Goal: Find specific page/section: Find specific page/section

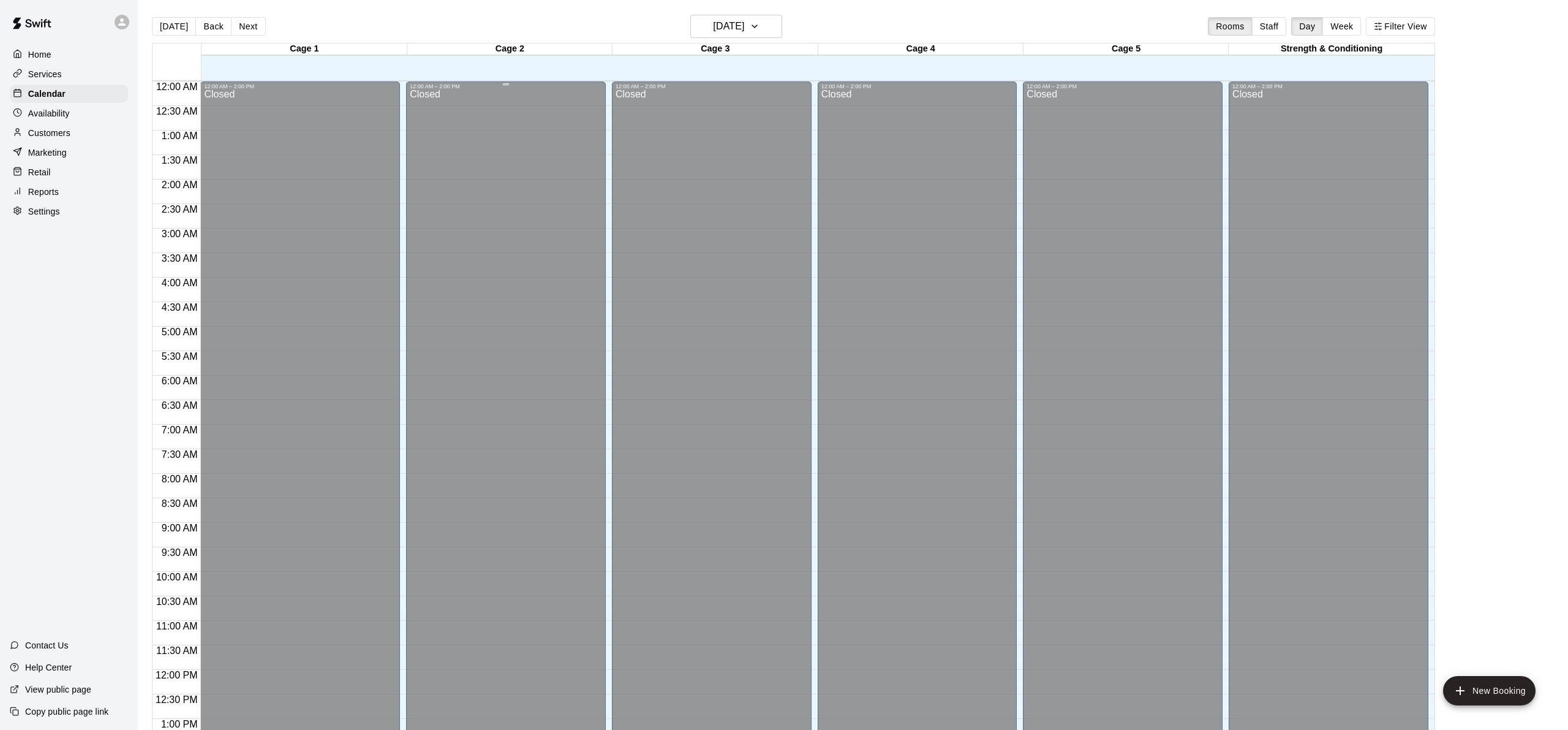
scroll to position [486, 0]
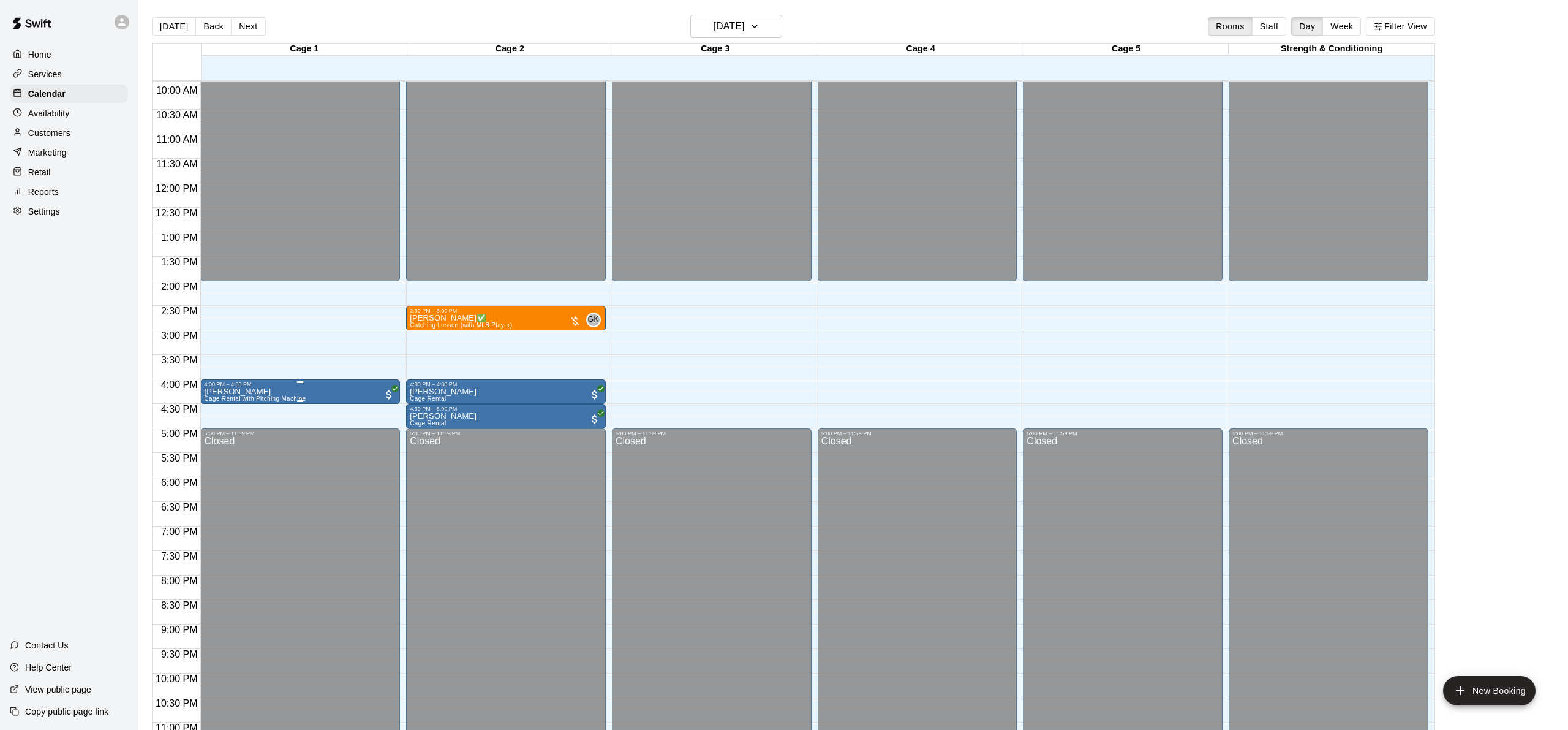
click at [253, 397] on span "Cage Rental with Pitching Machine" at bounding box center [255, 399] width 102 height 6
click at [216, 435] on img "edit" at bounding box center [217, 437] width 14 height 14
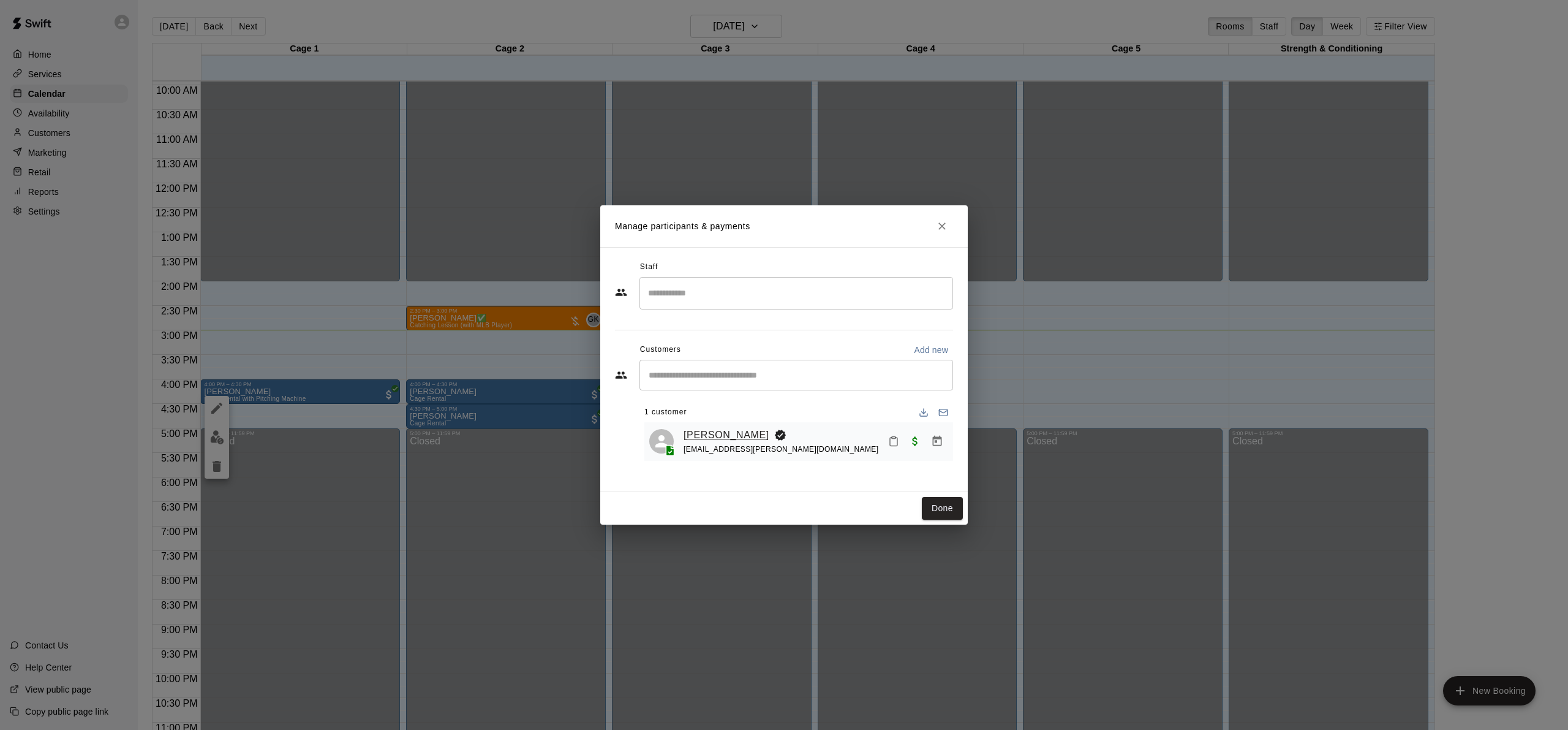
click at [702, 433] on link "[PERSON_NAME]" at bounding box center [726, 435] width 86 height 16
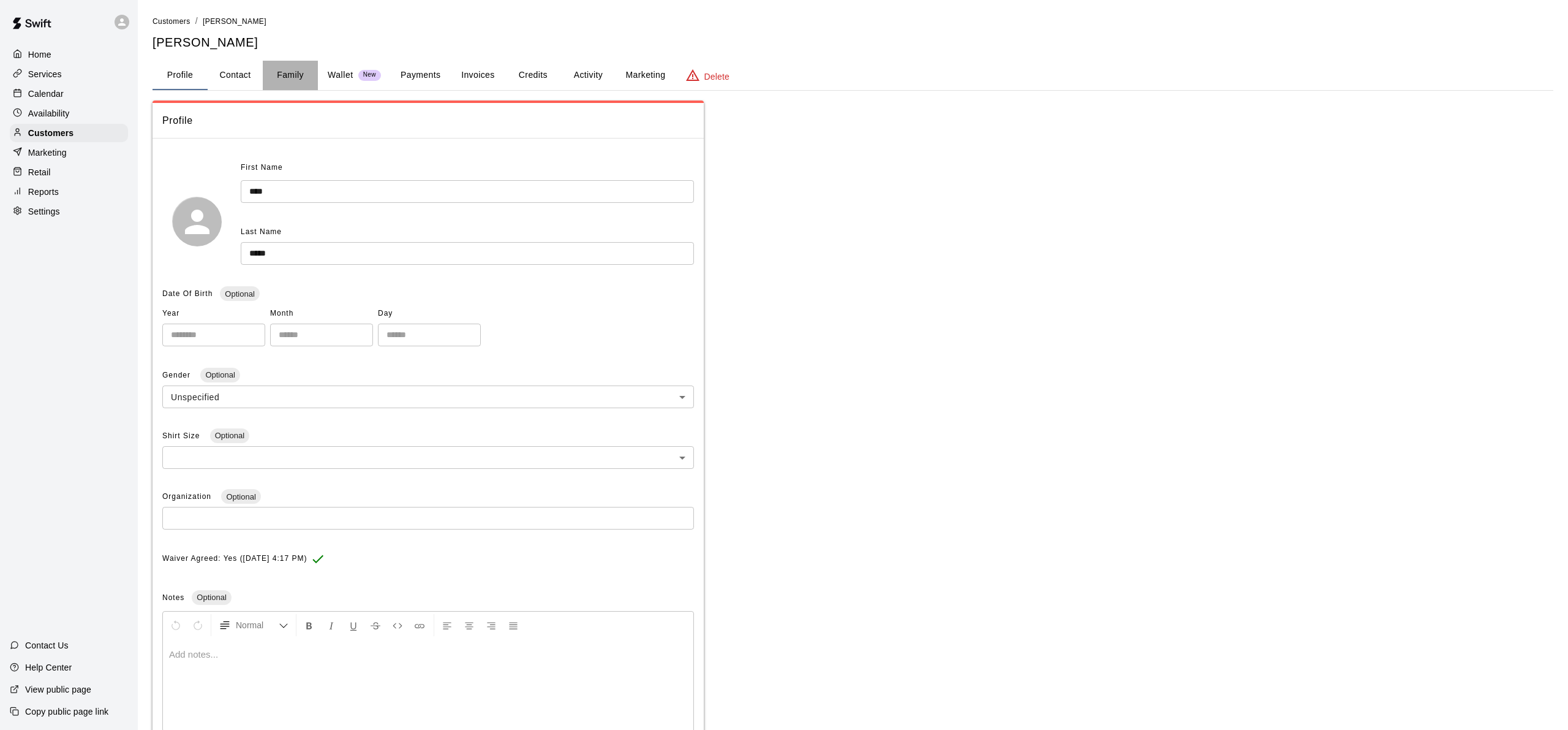
click at [298, 71] on button "Family" at bounding box center [290, 75] width 55 height 29
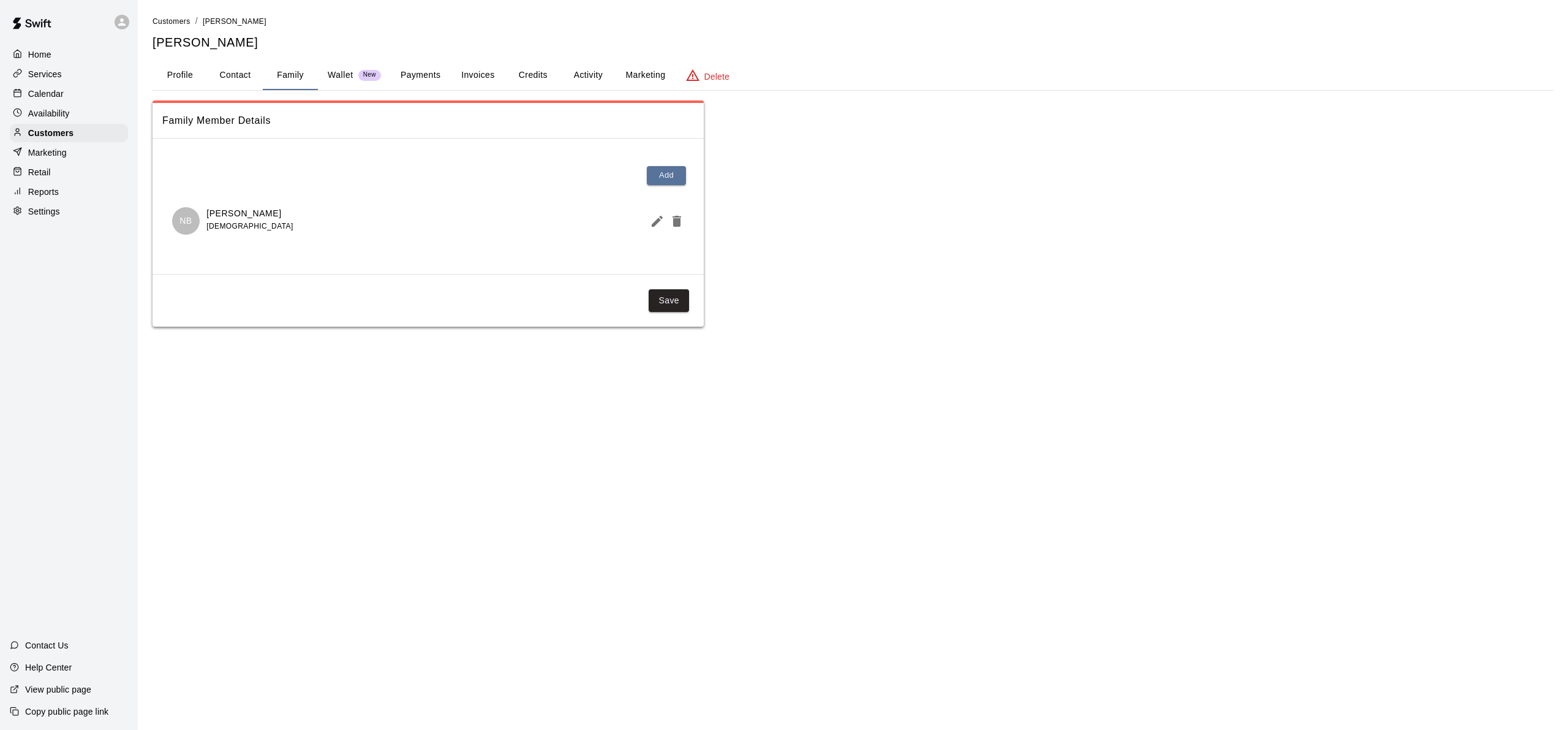
click at [173, 76] on button "Profile" at bounding box center [180, 75] width 55 height 29
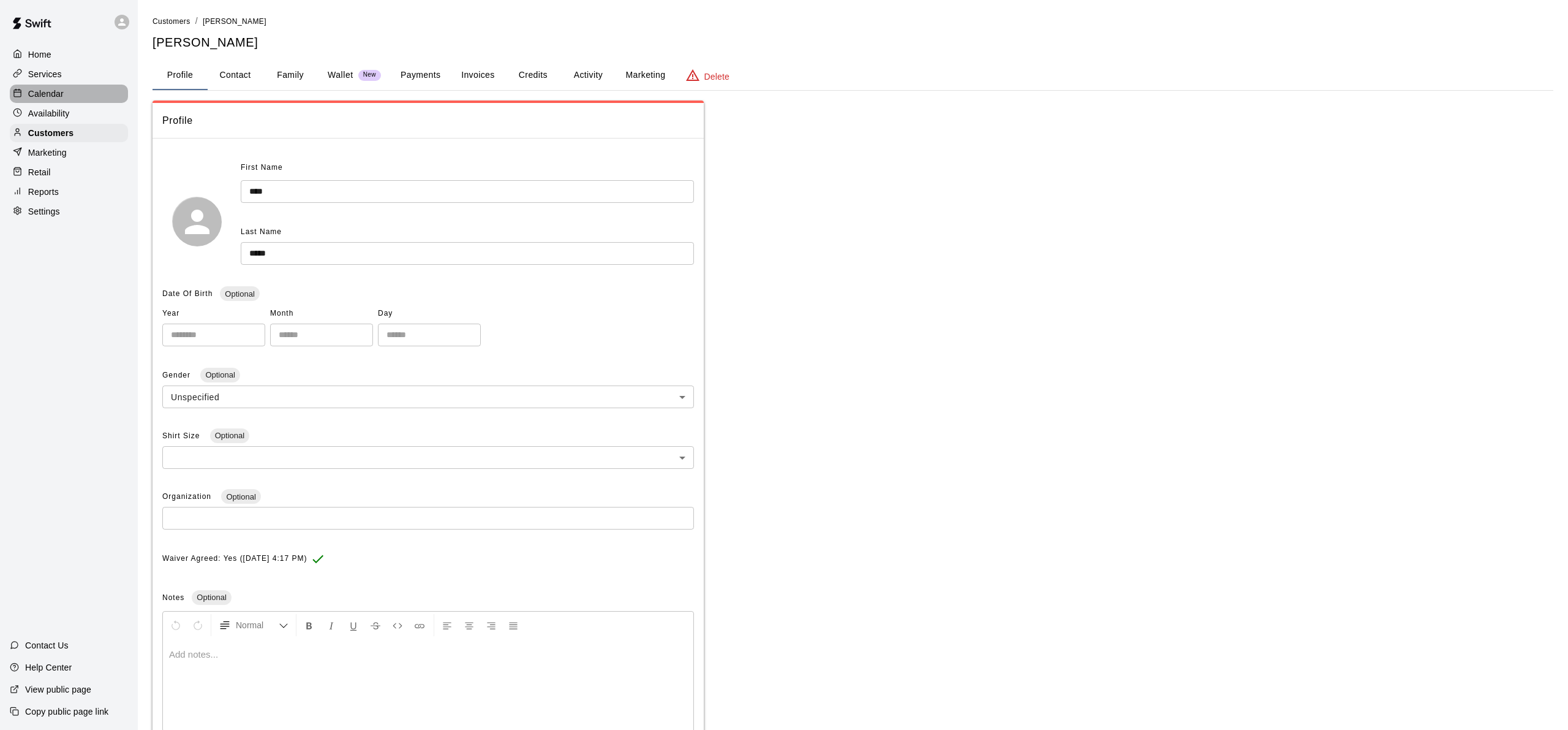
click at [52, 91] on p "Calendar" at bounding box center [45, 93] width 36 height 12
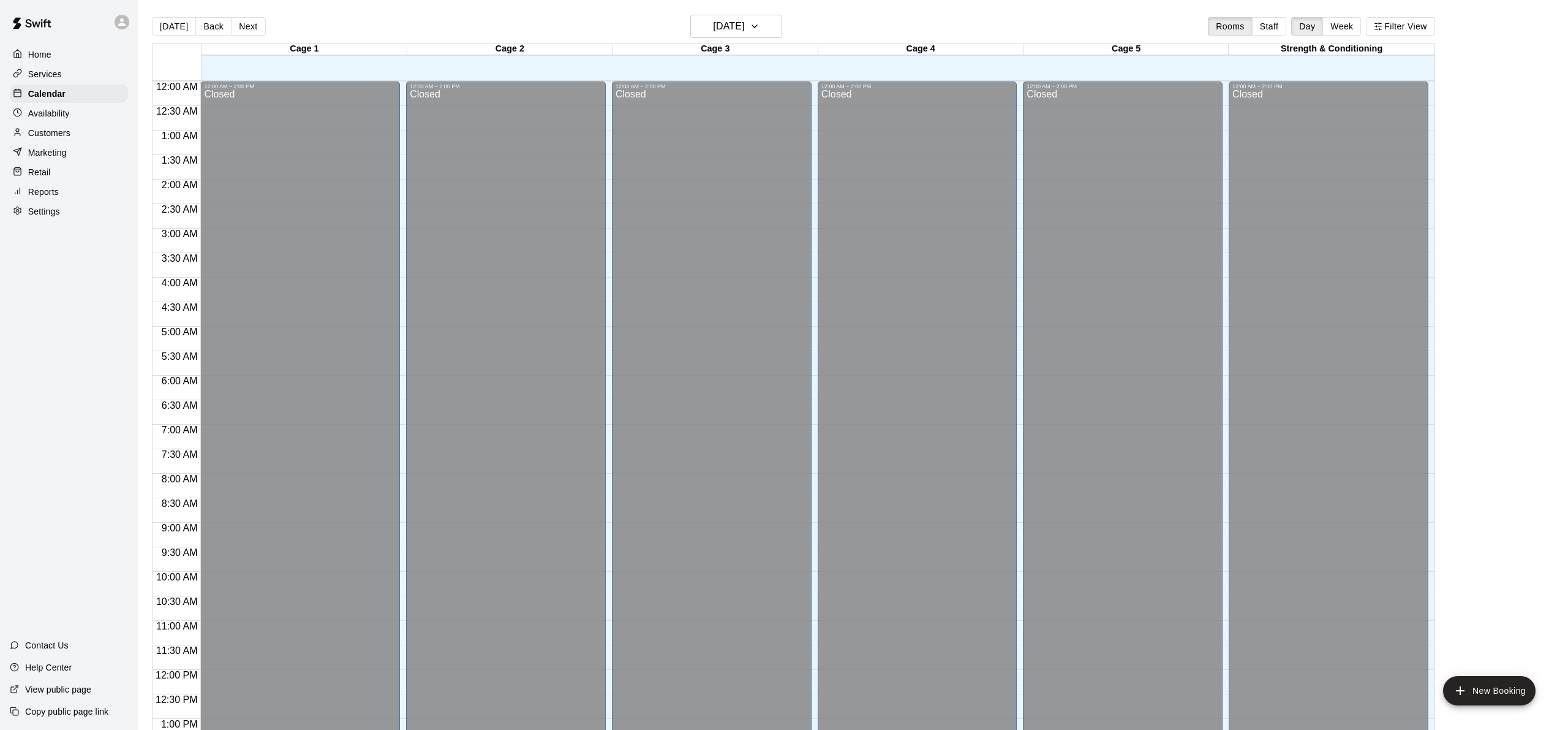
scroll to position [478, 0]
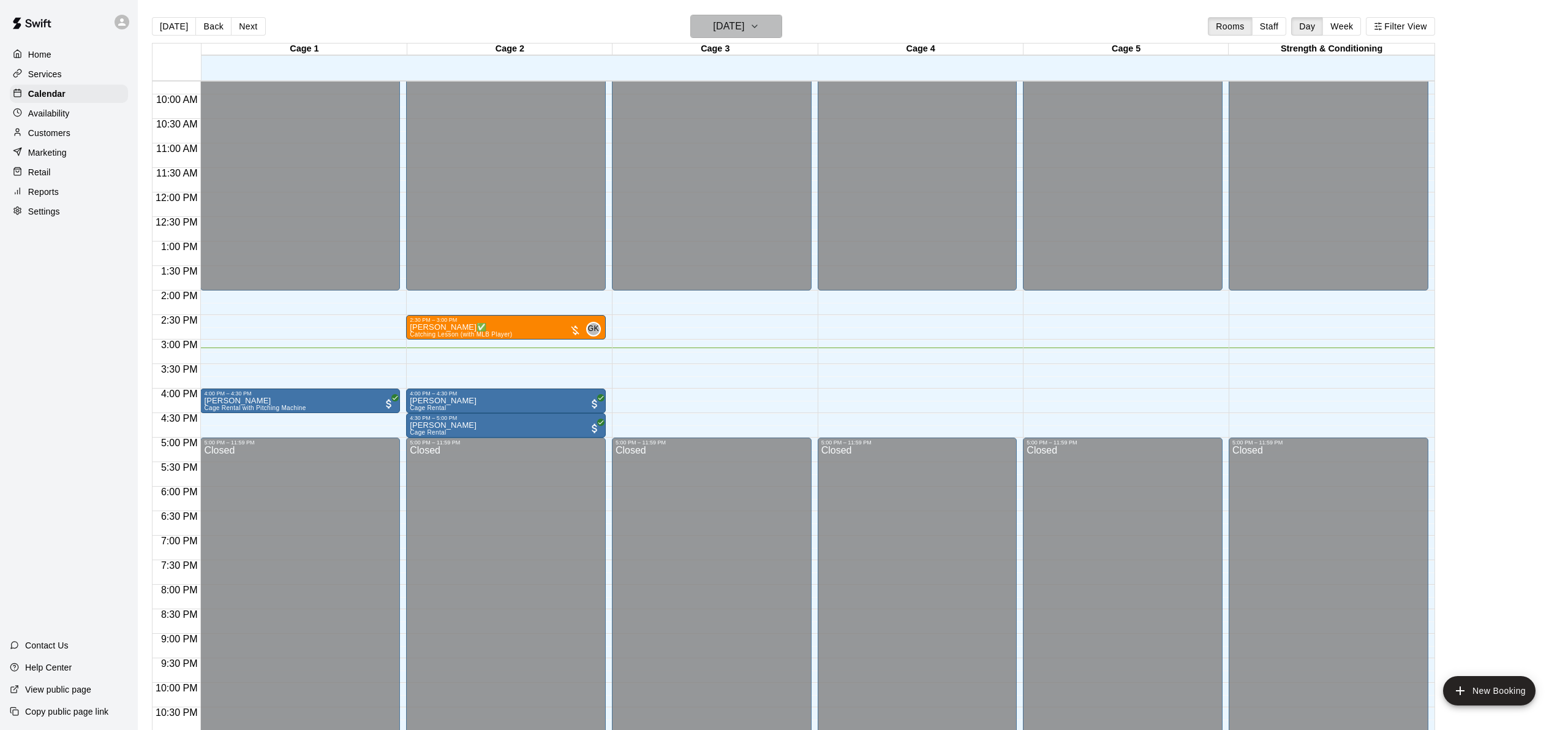
click at [735, 37] on button "[DATE]" at bounding box center [736, 25] width 91 height 23
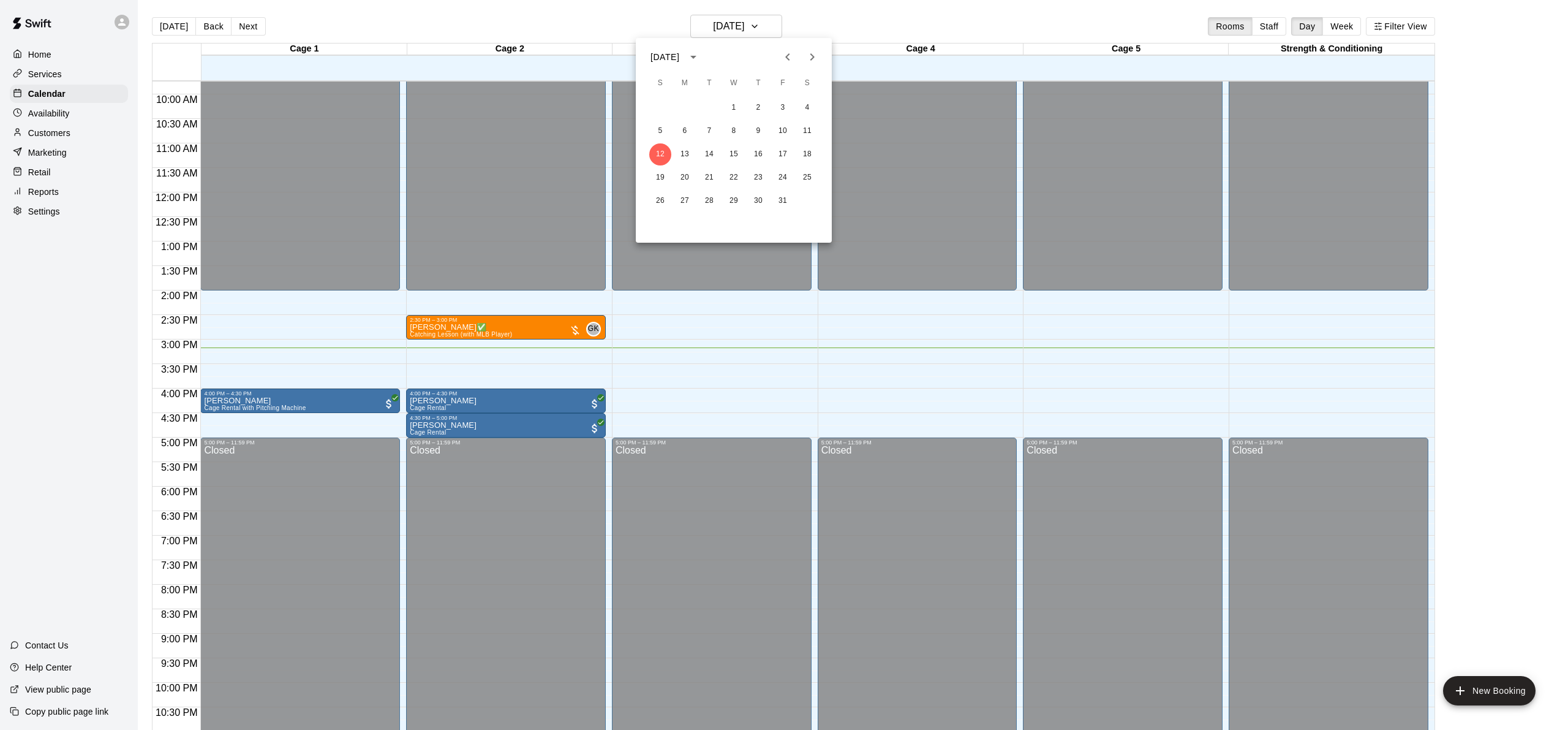
click at [864, 154] on div at bounding box center [784, 365] width 1568 height 730
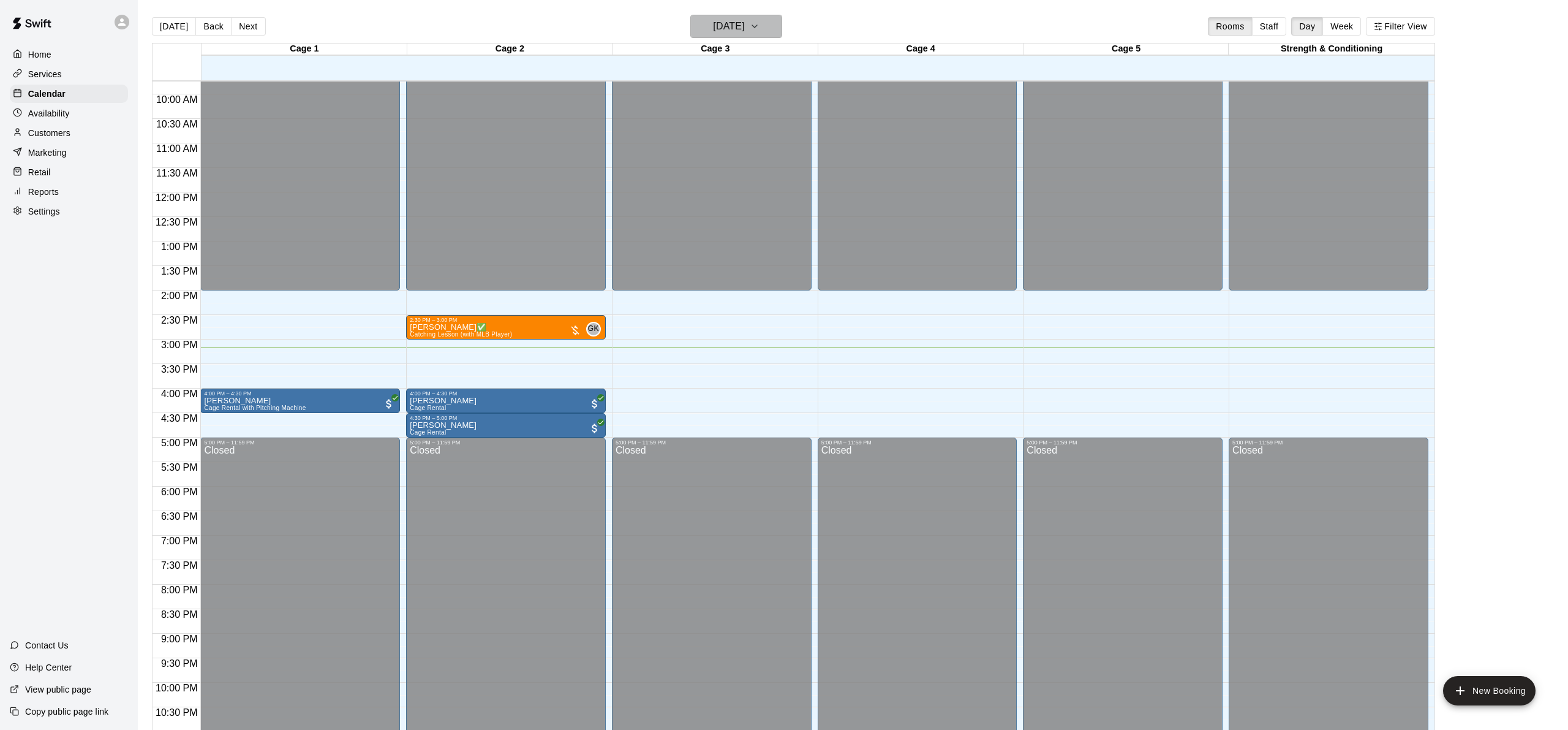
click at [723, 25] on h6 "[DATE]" at bounding box center [728, 26] width 31 height 18
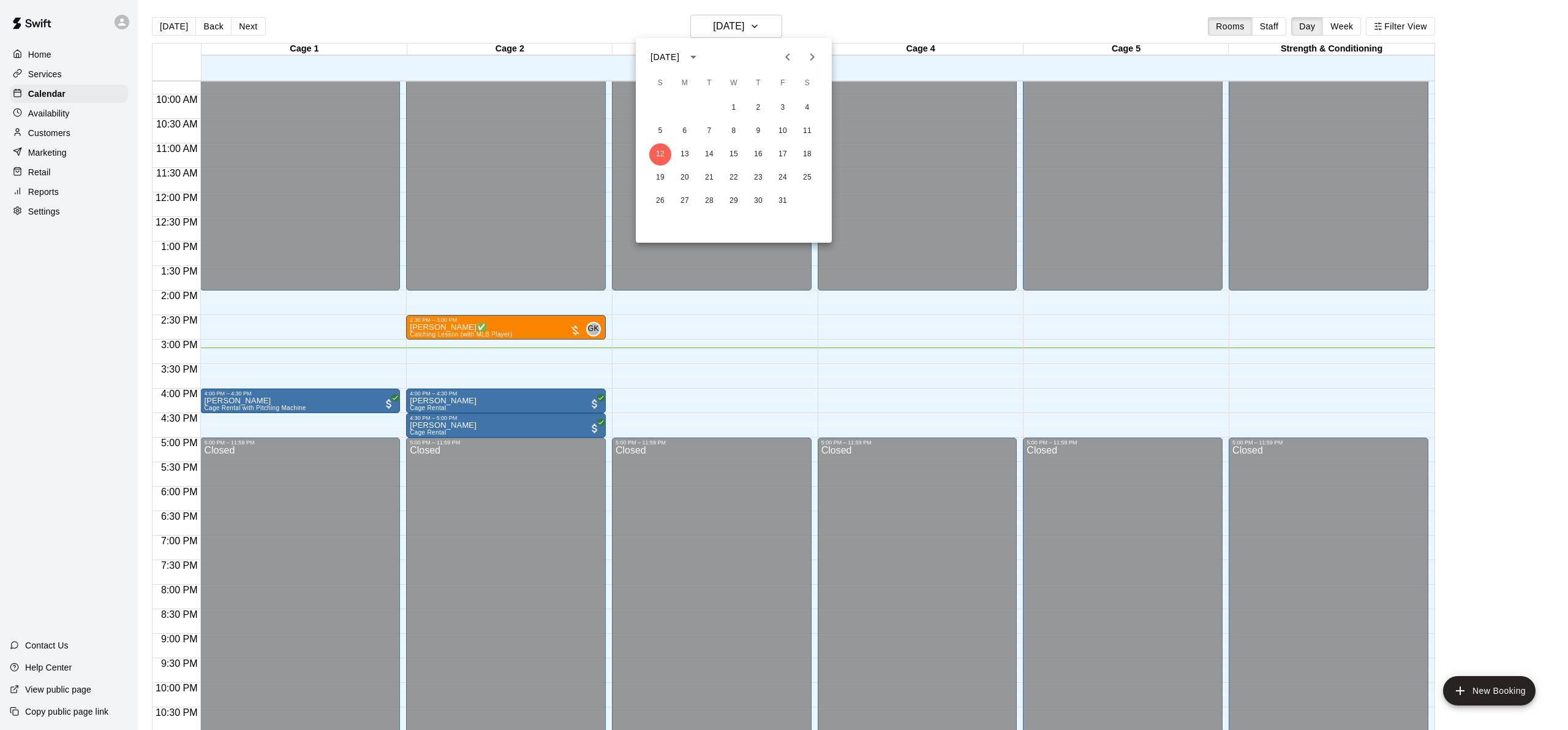
click at [856, 103] on div at bounding box center [784, 365] width 1568 height 730
